Goal: Find specific page/section: Find specific page/section

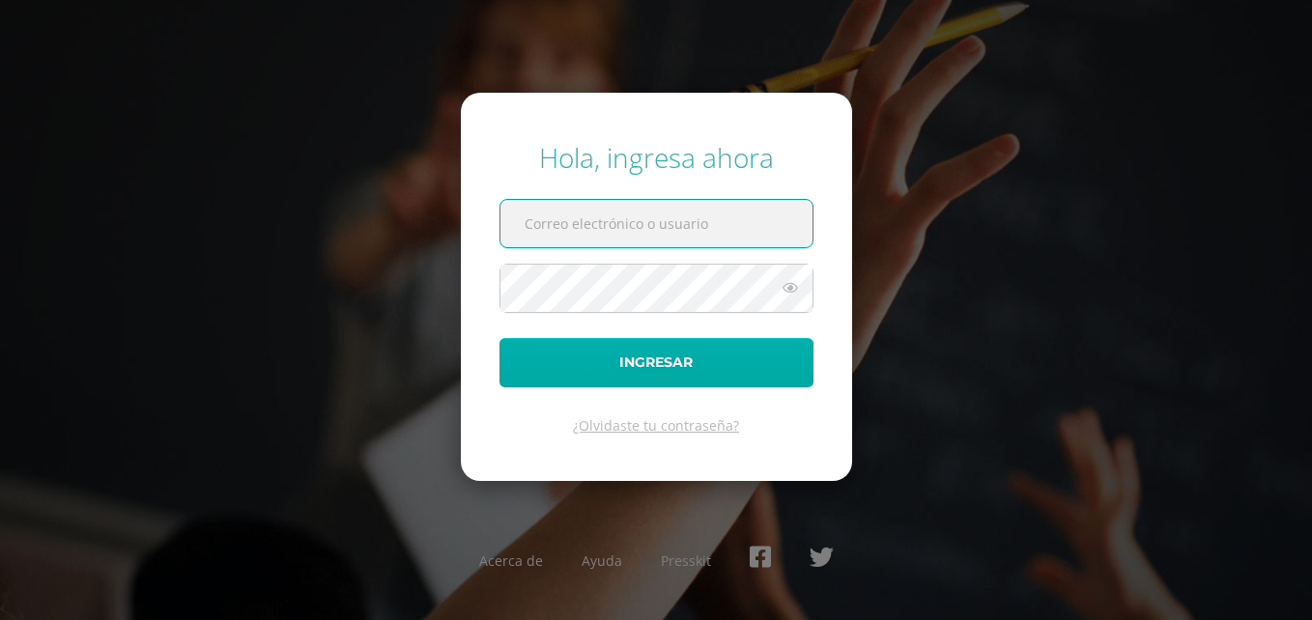
type input "smonzon@bilinguesanjuan.edu.gt"
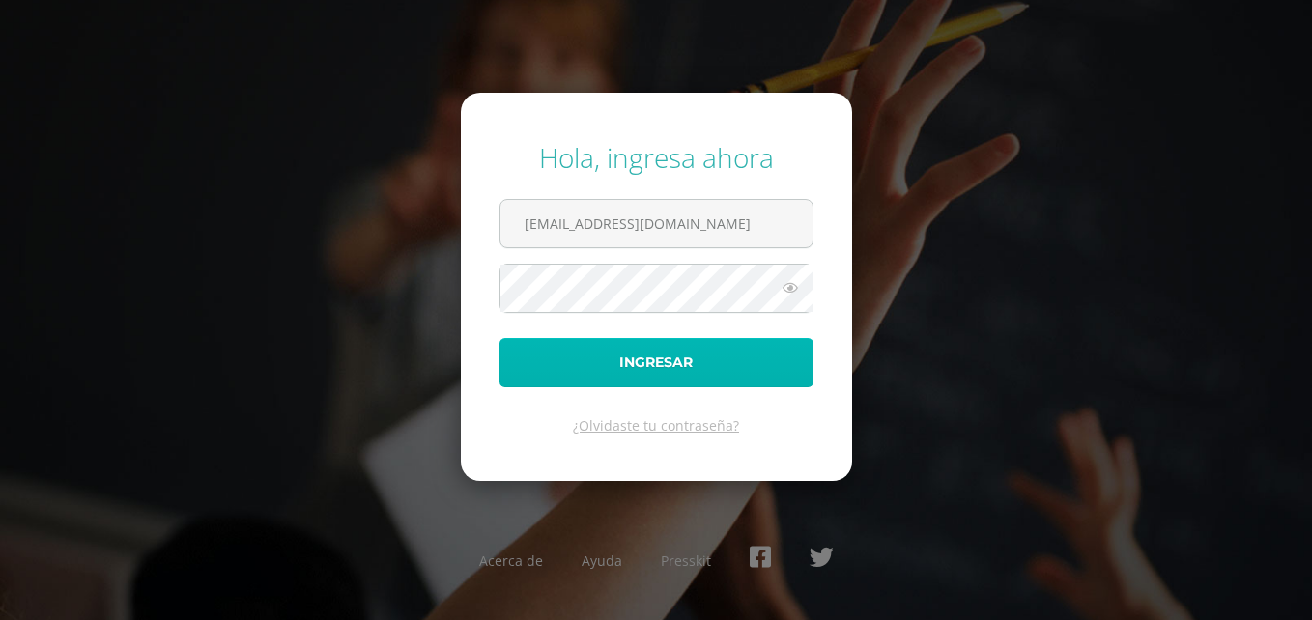
click at [688, 376] on button "Ingresar" at bounding box center [656, 362] width 314 height 49
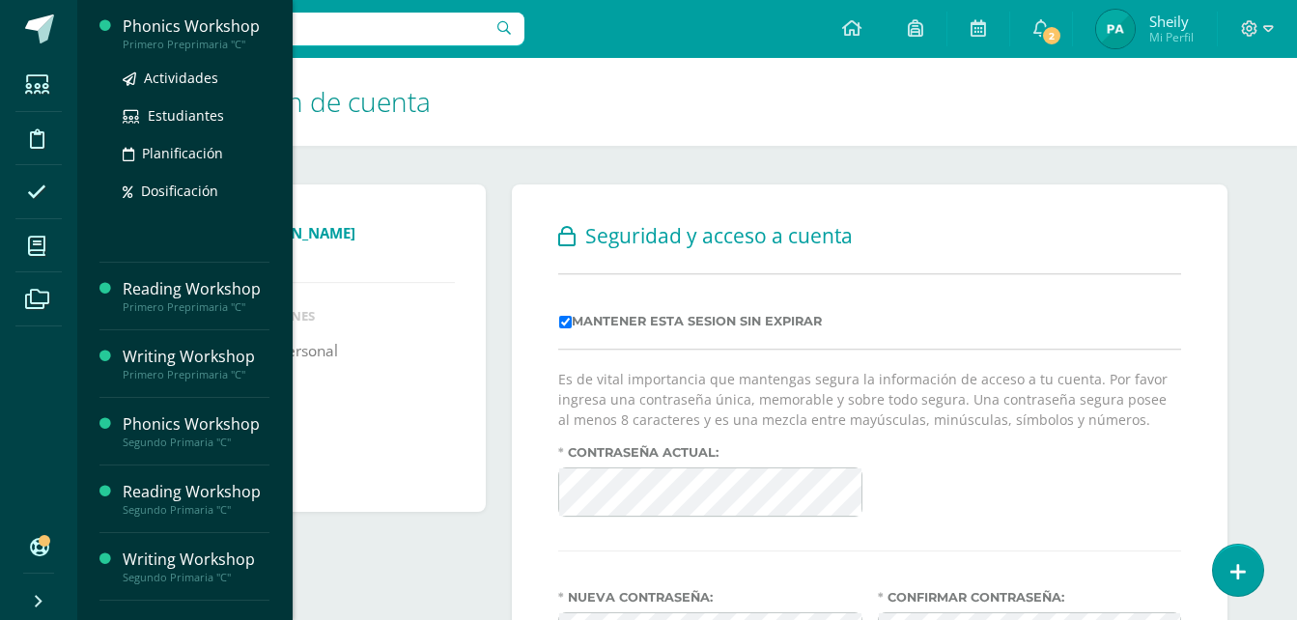
click at [200, 29] on div "Phonics Workshop" at bounding box center [196, 26] width 147 height 22
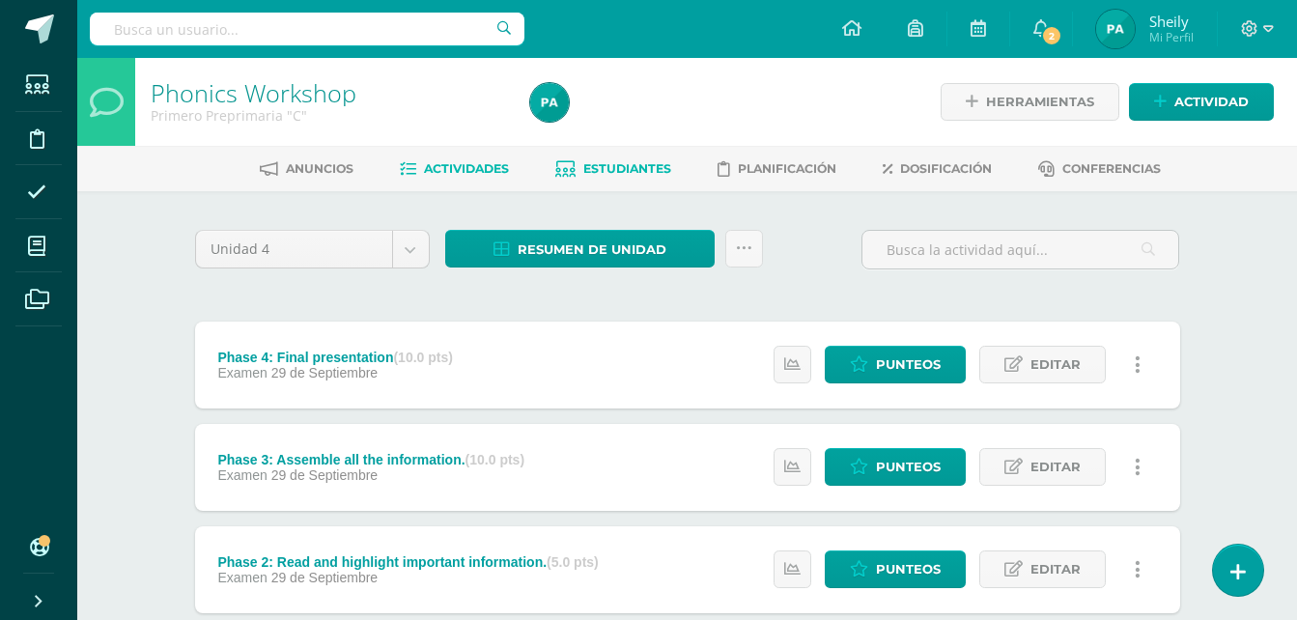
click at [635, 172] on span "Estudiantes" at bounding box center [627, 168] width 88 height 14
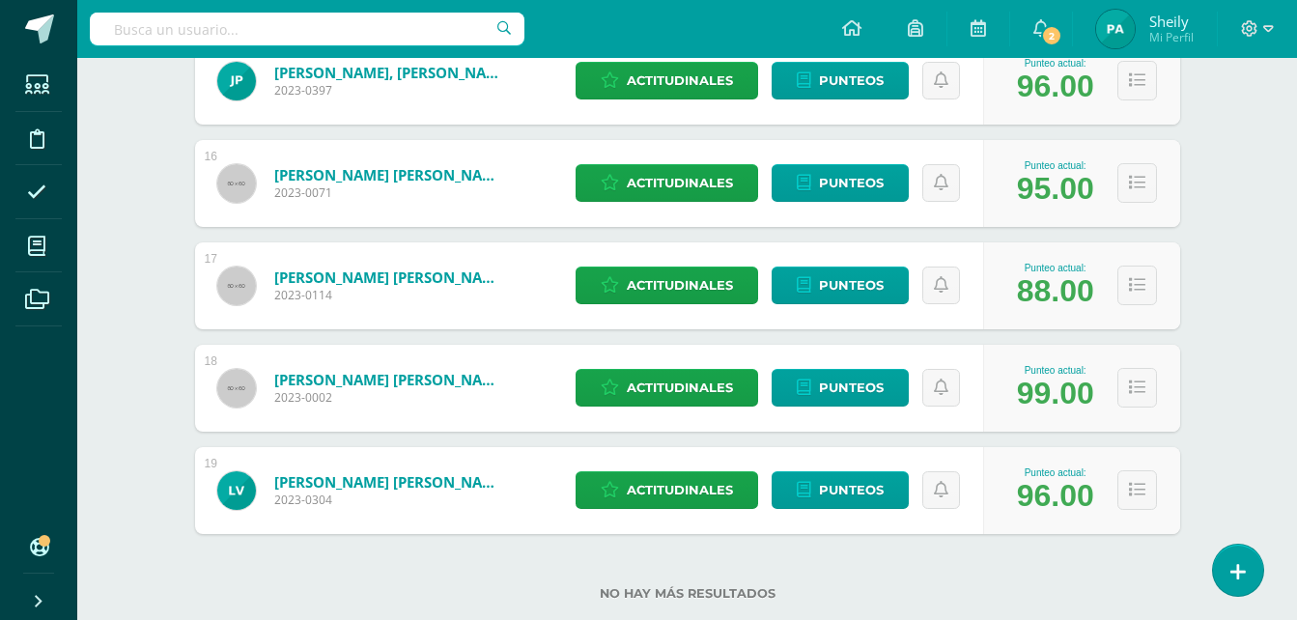
scroll to position [1858, 0]
